Goal: Task Accomplishment & Management: Use online tool/utility

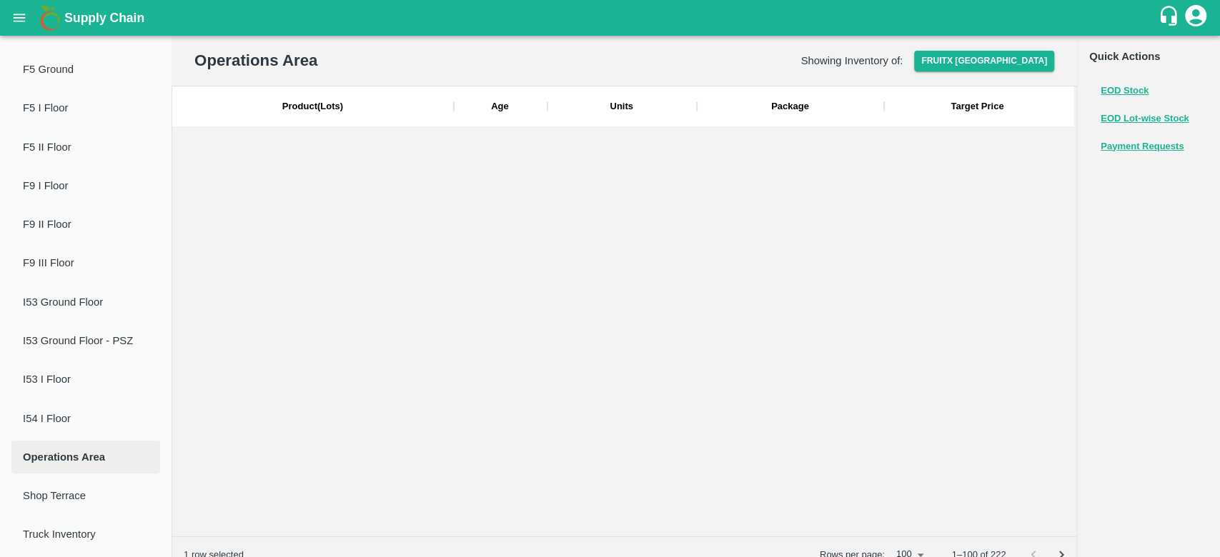
scroll to position [4232, 0]
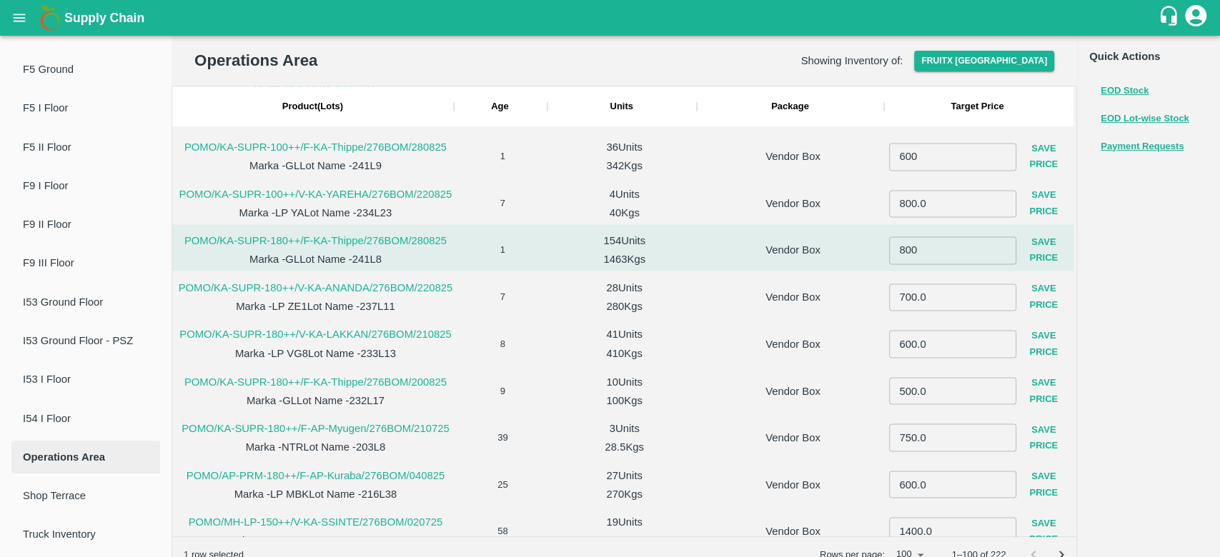
click at [106, 20] on b "Supply Chain" at bounding box center [104, 18] width 80 height 14
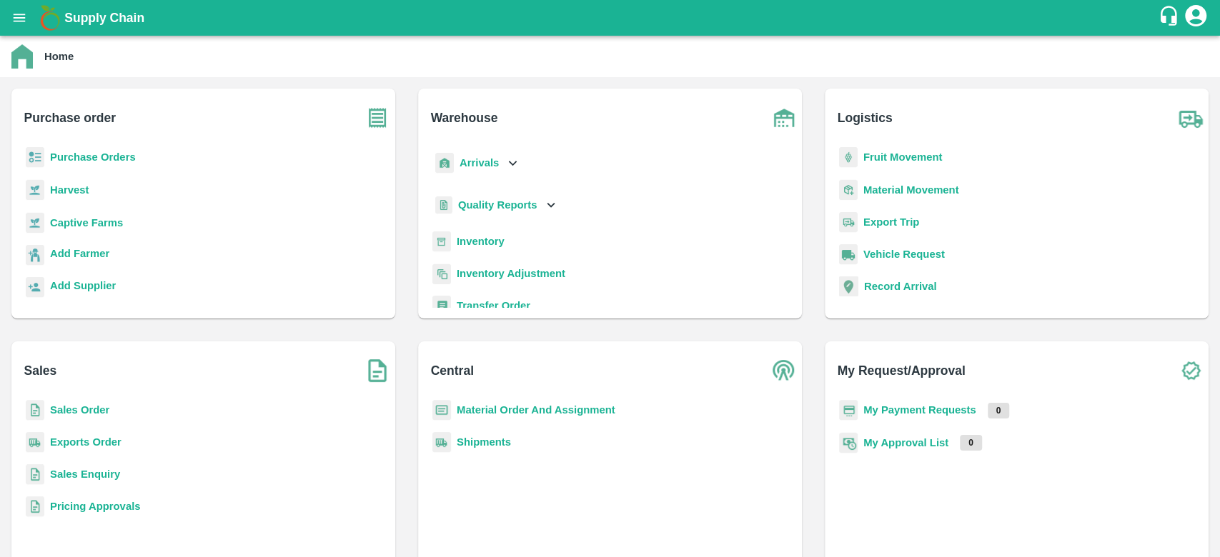
click at [72, 157] on b "Purchase Orders" at bounding box center [93, 157] width 86 height 11
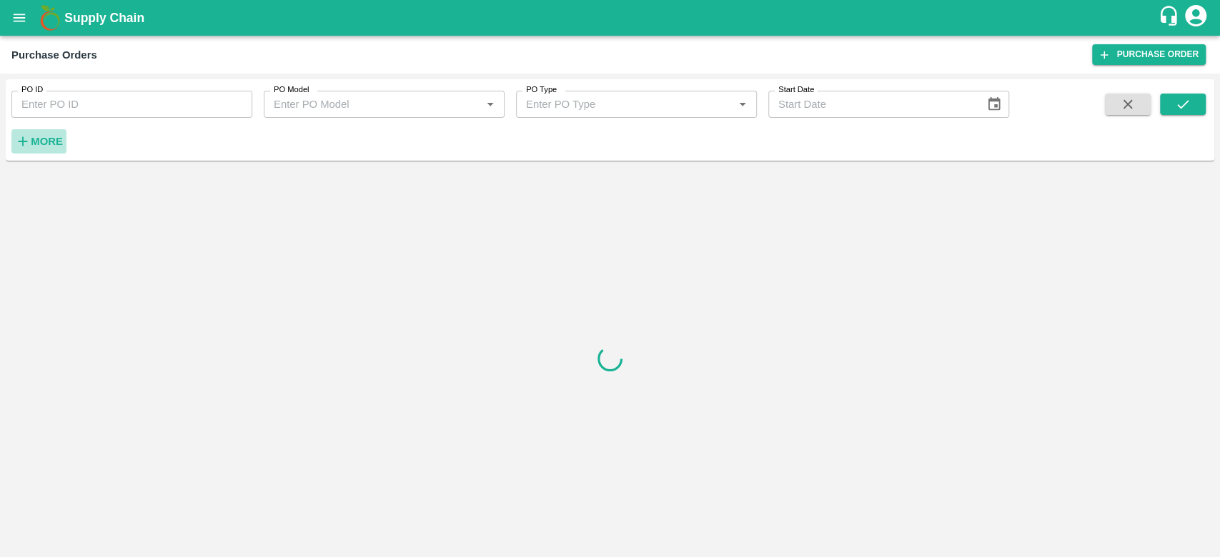
click at [51, 145] on strong "More" at bounding box center [47, 141] width 32 height 11
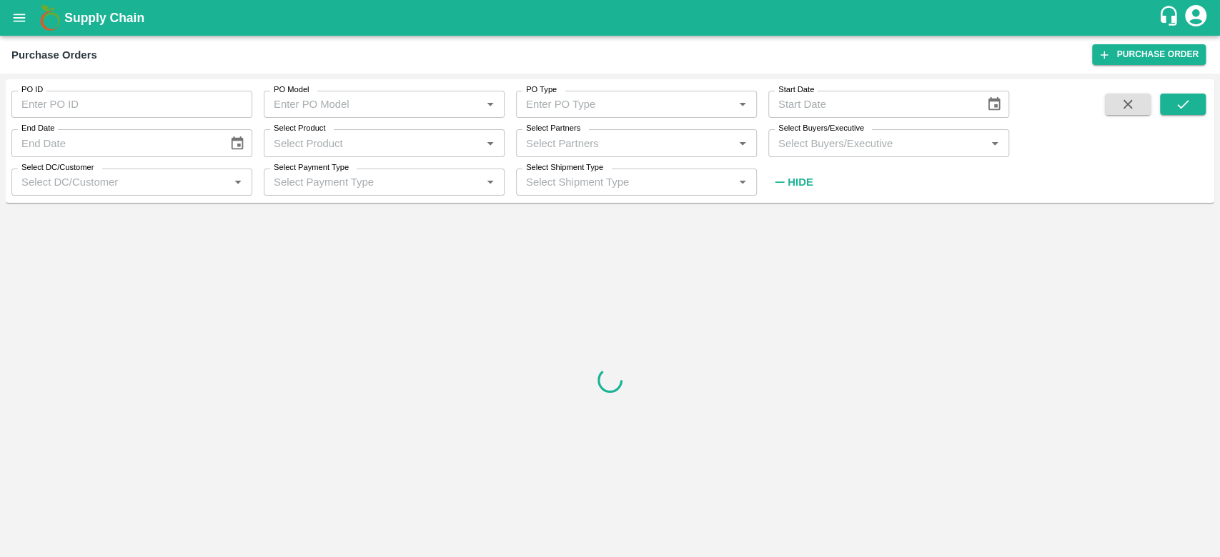
click at [846, 142] on input "Select Buyers/Executive" at bounding box center [877, 143] width 209 height 19
type input "sagar"
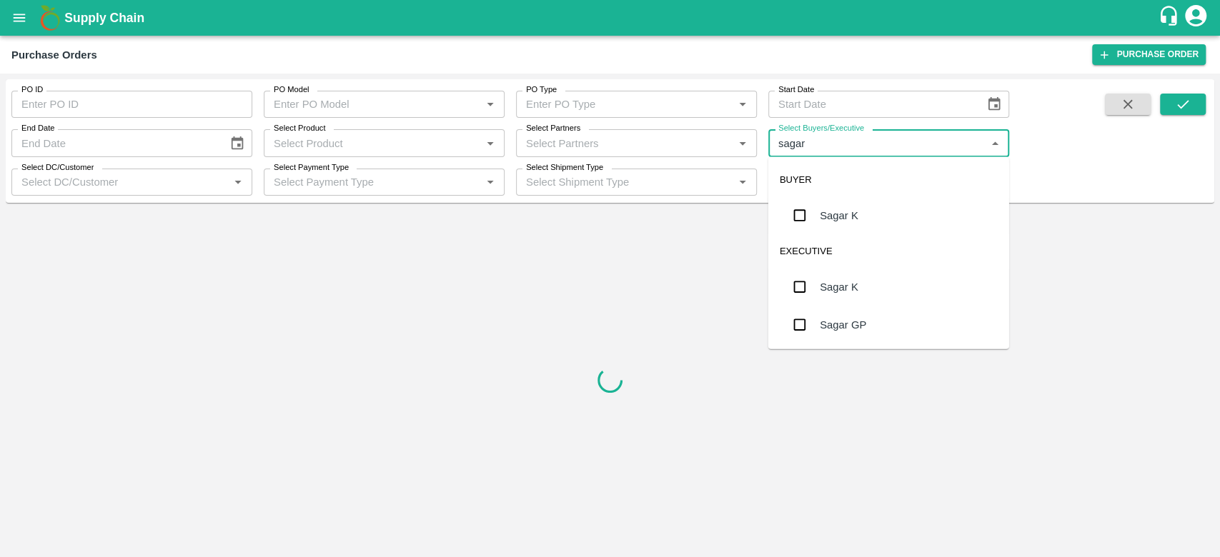
click at [813, 214] on input "checkbox" at bounding box center [799, 216] width 29 height 29
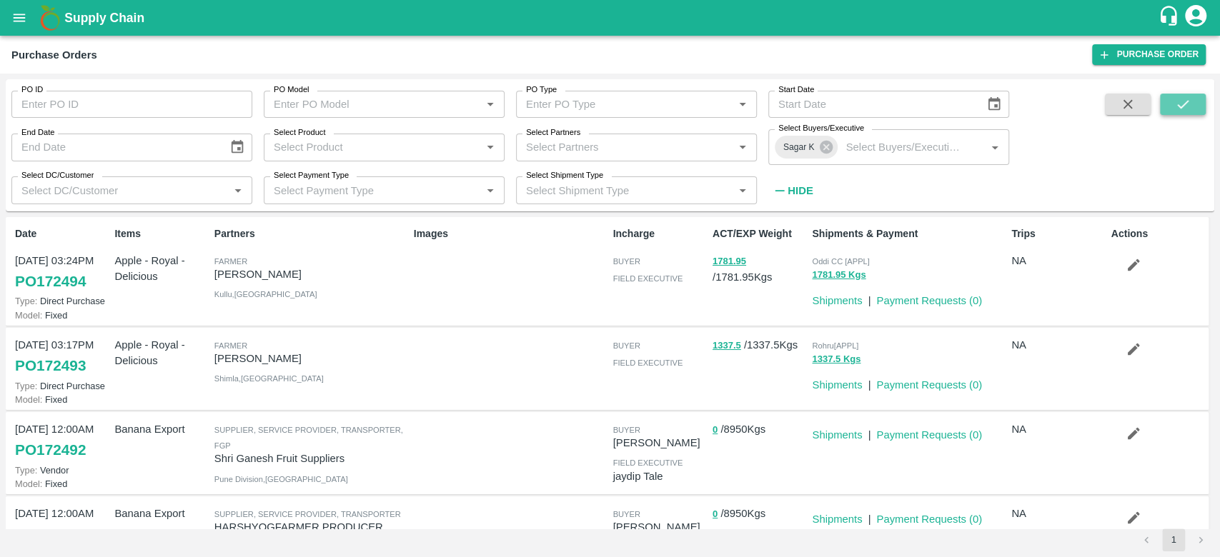
click at [1176, 101] on icon "submit" at bounding box center [1183, 104] width 16 height 16
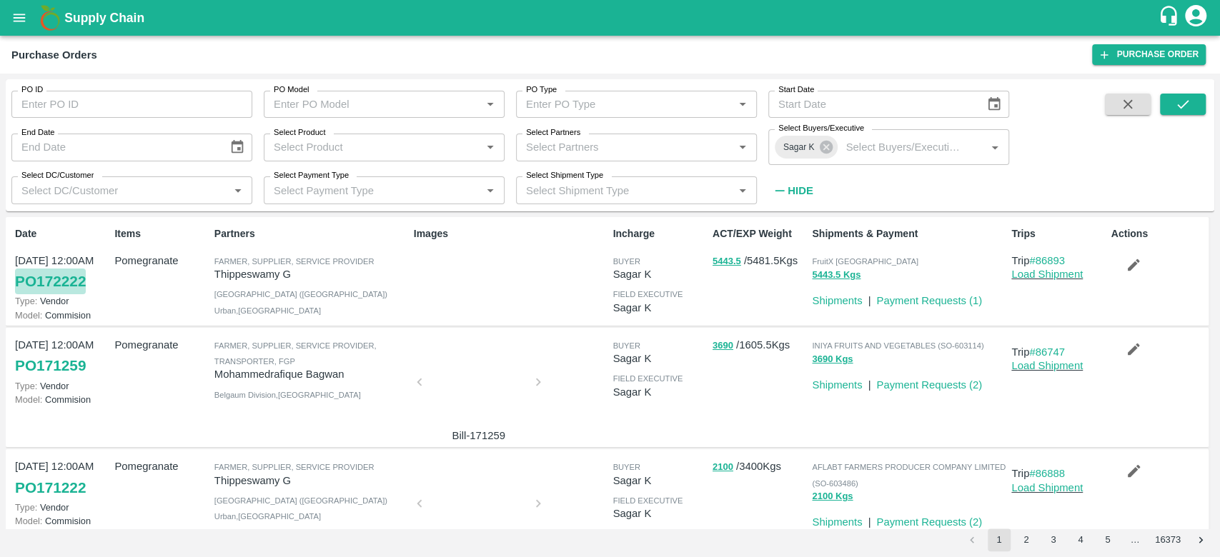
click at [74, 283] on link "PO 172222" at bounding box center [50, 282] width 71 height 26
click at [536, 11] on h1 "Supply Chain" at bounding box center [610, 18] width 1093 height 20
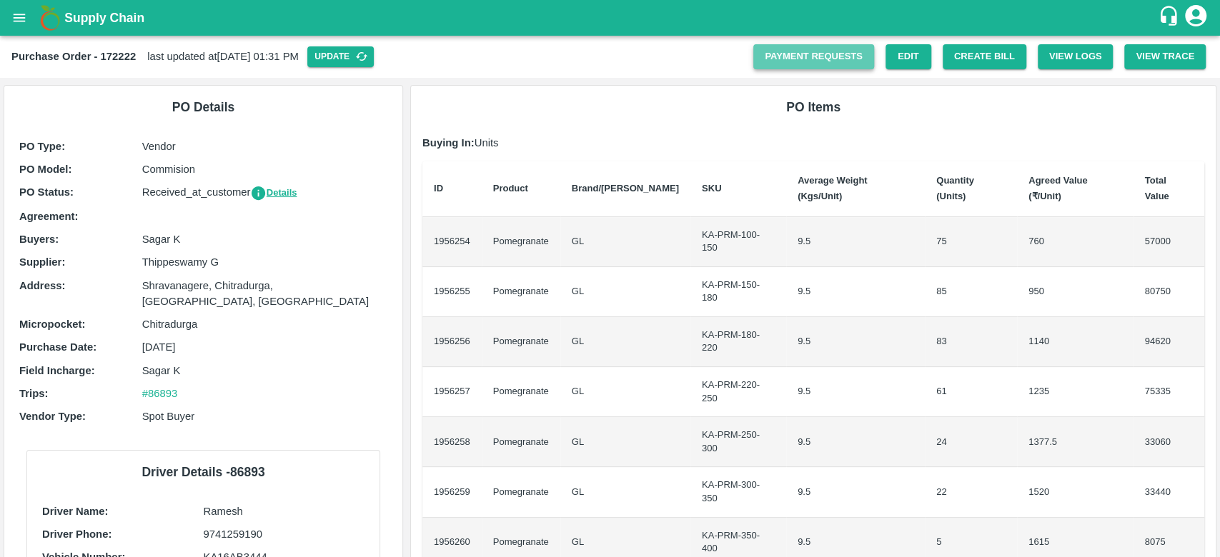
click at [774, 49] on link "Payment Requests" at bounding box center [813, 56] width 121 height 25
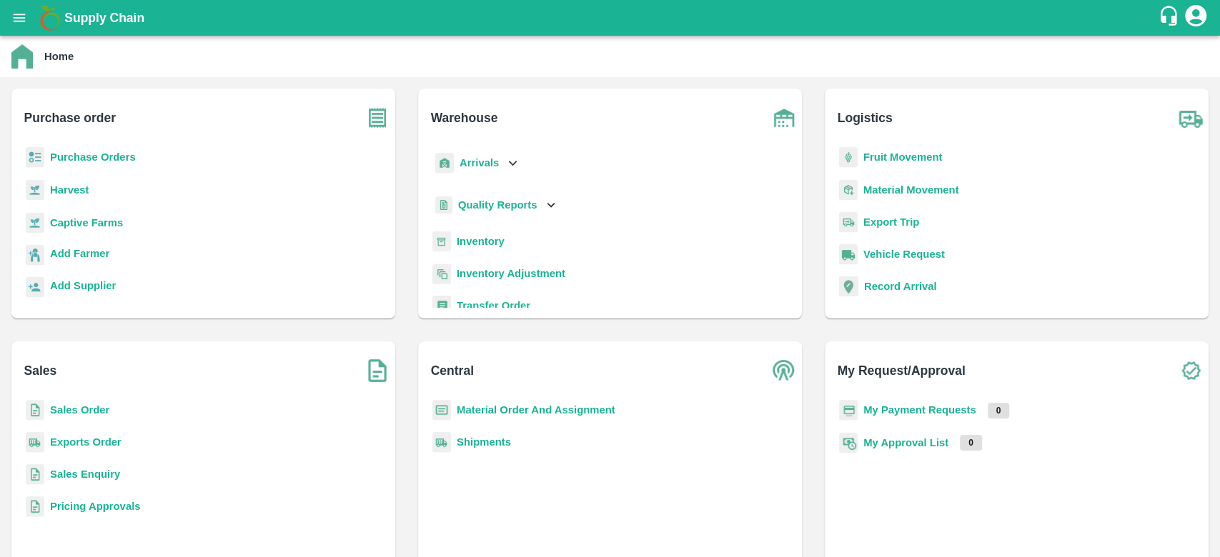
click at [96, 475] on b "Sales Enquiry" at bounding box center [85, 474] width 70 height 11
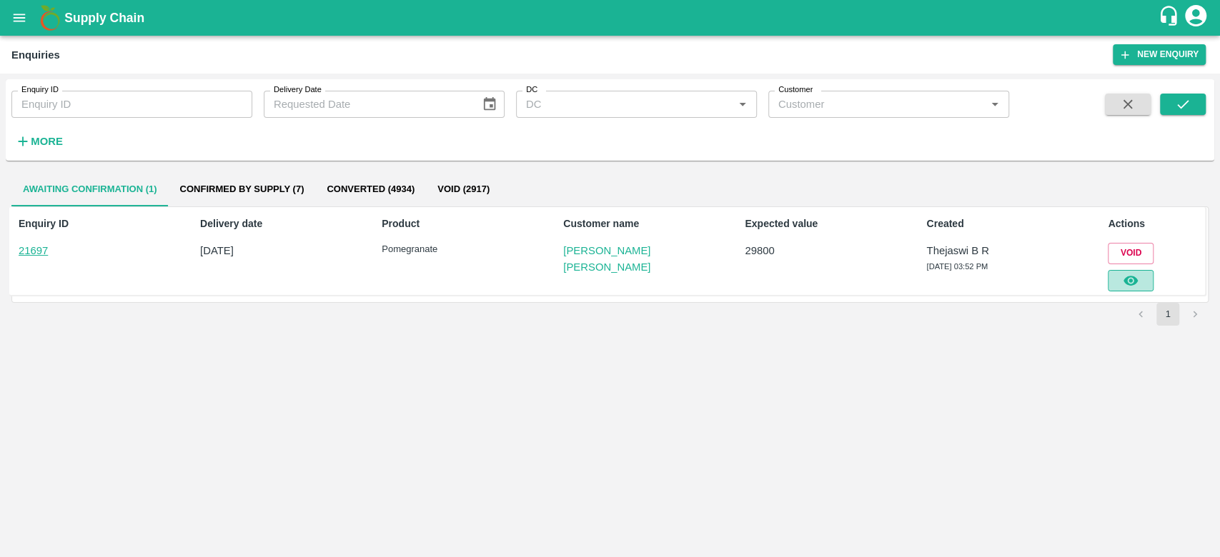
click at [1131, 283] on icon "button" at bounding box center [1131, 281] width 16 height 16
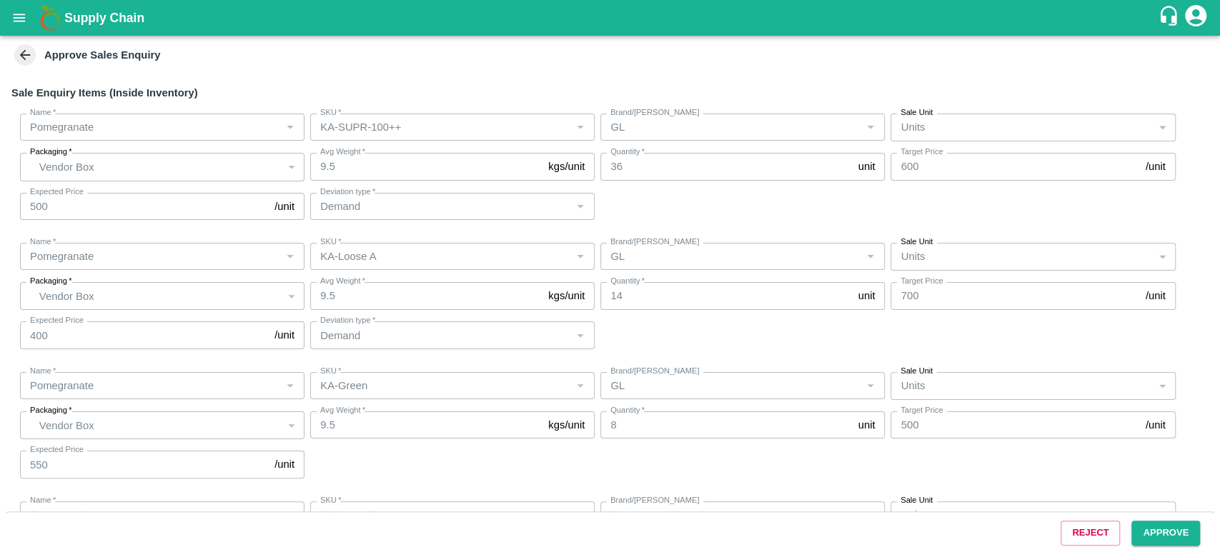
scroll to position [252, 0]
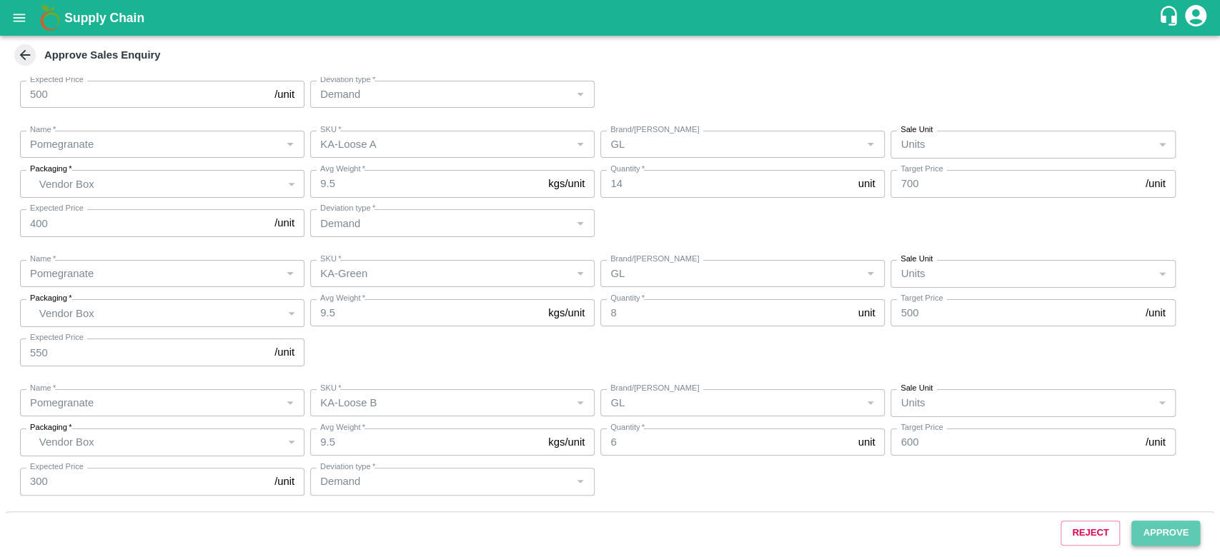
click at [1160, 535] on button "Approve" at bounding box center [1165, 533] width 69 height 25
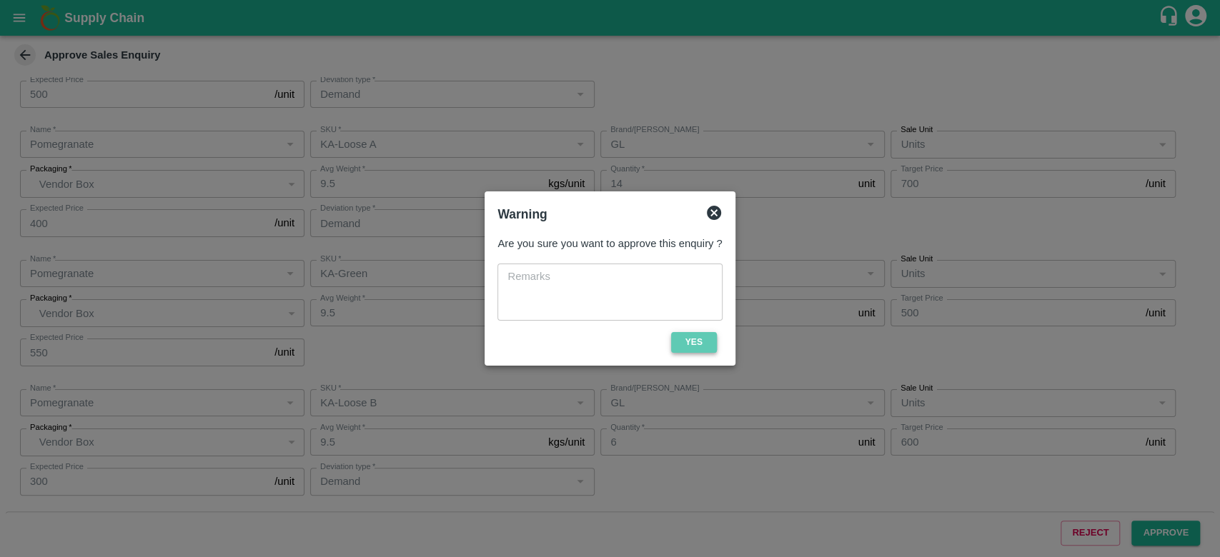
click at [685, 344] on button "Yes" at bounding box center [694, 342] width 46 height 21
